Goal: Task Accomplishment & Management: Complete application form

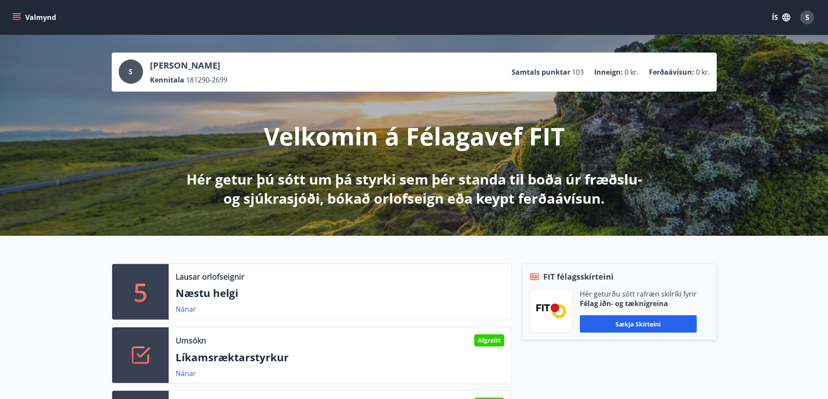
click at [20, 17] on icon "menu" at bounding box center [18, 17] width 10 height 1
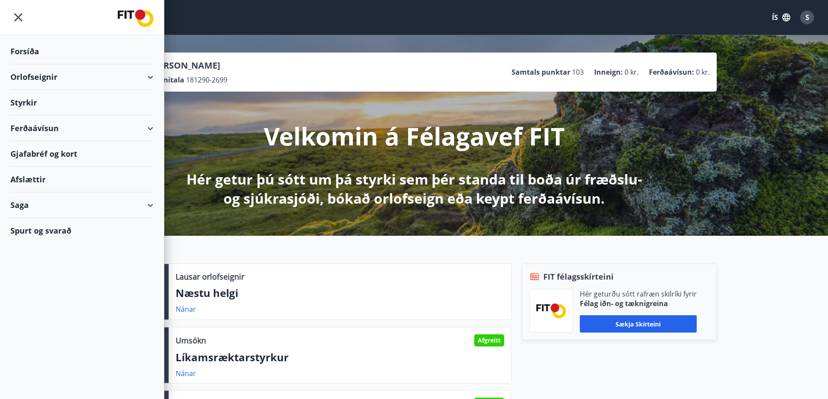
click at [64, 105] on div "Styrkir" at bounding box center [81, 103] width 143 height 26
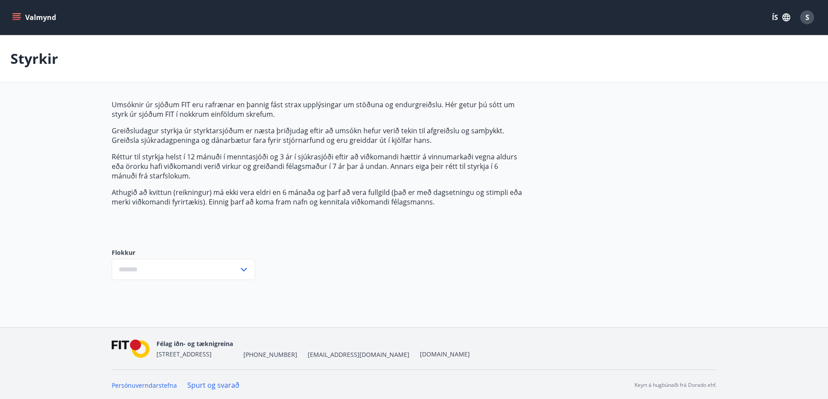
type input "***"
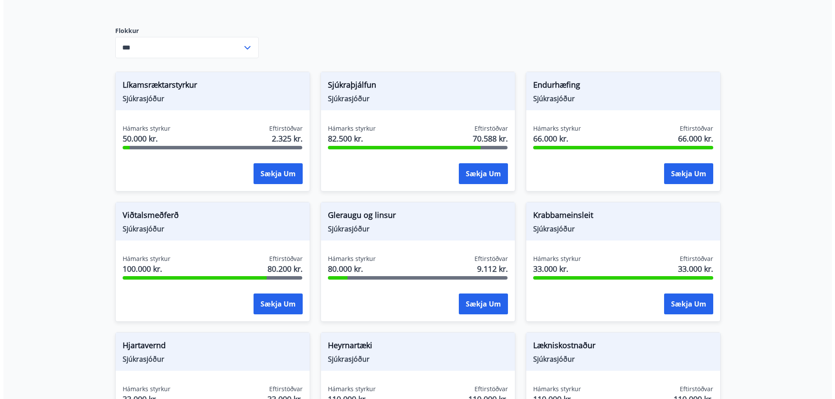
scroll to position [232, 0]
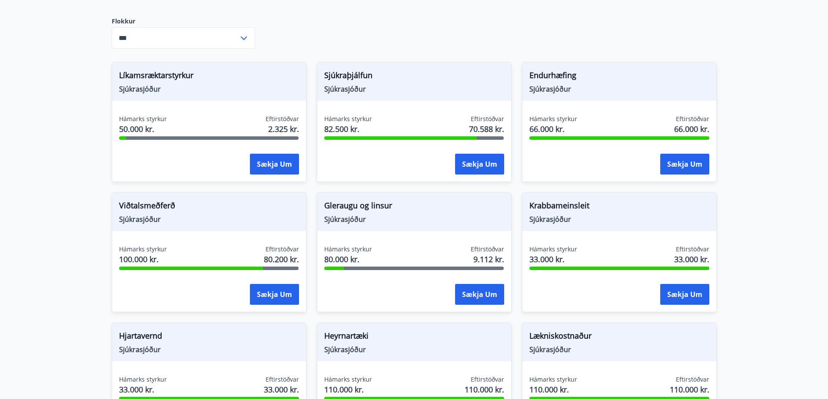
click at [339, 211] on span "Gleraugu og linsur" at bounding box center [414, 207] width 180 height 15
click at [349, 274] on div "Hámarks styrkur 80.000 kr. Eftirstöðvar 9.112 kr. Sækja um" at bounding box center [414, 276] width 194 height 63
drag, startPoint x: 338, startPoint y: 261, endPoint x: 442, endPoint y: 283, distance: 106.3
click at [343, 262] on span "80.000 kr." at bounding box center [348, 259] width 48 height 11
click at [492, 306] on div "Sækja um" at bounding box center [479, 295] width 49 height 22
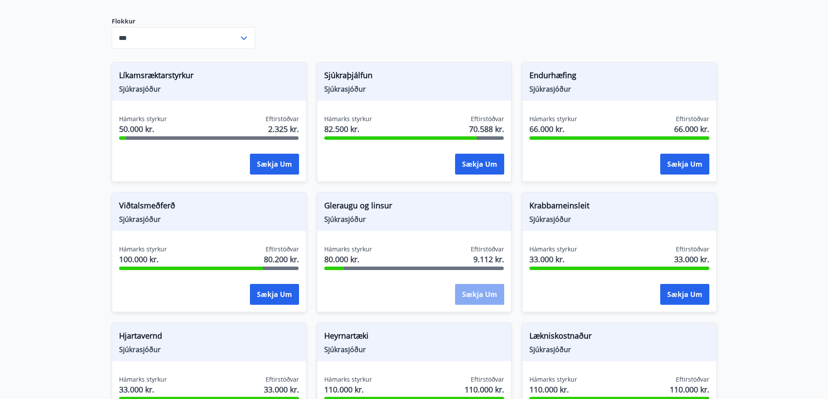
click at [488, 299] on button "Sækja um" at bounding box center [479, 294] width 49 height 21
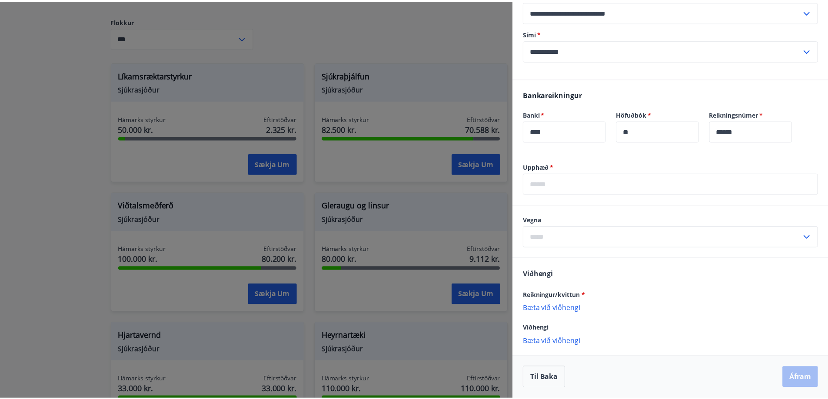
scroll to position [0, 0]
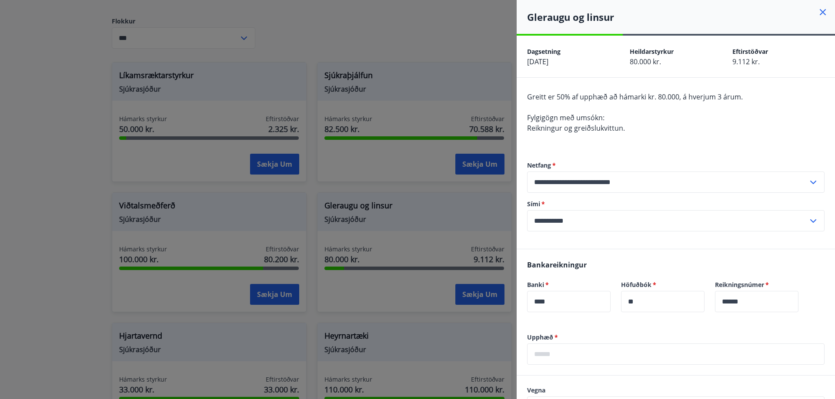
click at [819, 10] on icon at bounding box center [822, 12] width 6 height 6
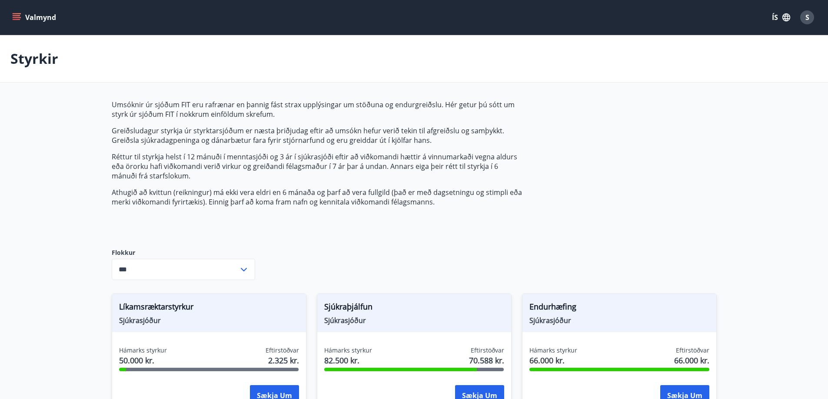
click at [23, 23] on button "Valmynd" at bounding box center [34, 18] width 49 height 16
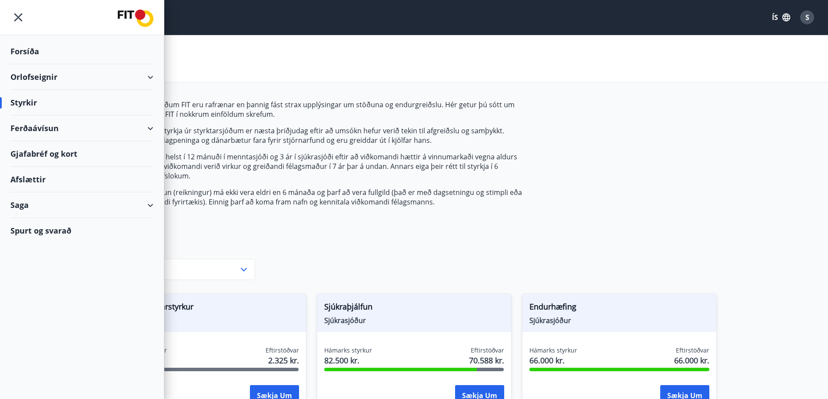
drag, startPoint x: 64, startPoint y: 207, endPoint x: 75, endPoint y: 205, distance: 11.0
click at [64, 207] on div "Saga" at bounding box center [81, 206] width 143 height 26
click at [42, 261] on div "Umsóknir" at bounding box center [81, 264] width 129 height 18
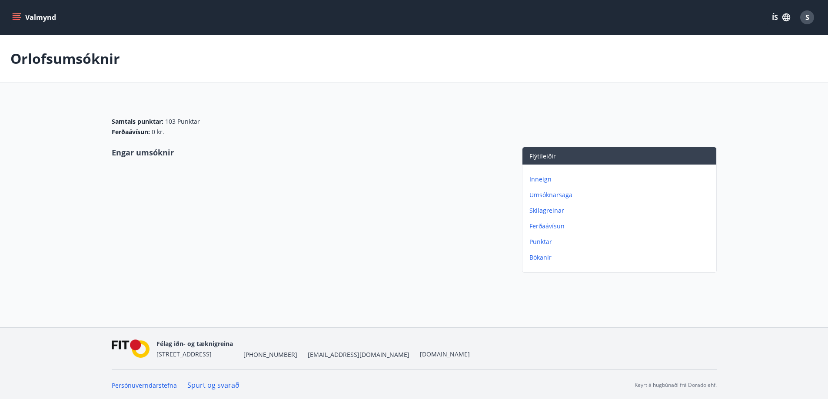
click at [558, 196] on p "Umsóknarsaga" at bounding box center [620, 195] width 183 height 9
